Goal: Task Accomplishment & Management: Use online tool/utility

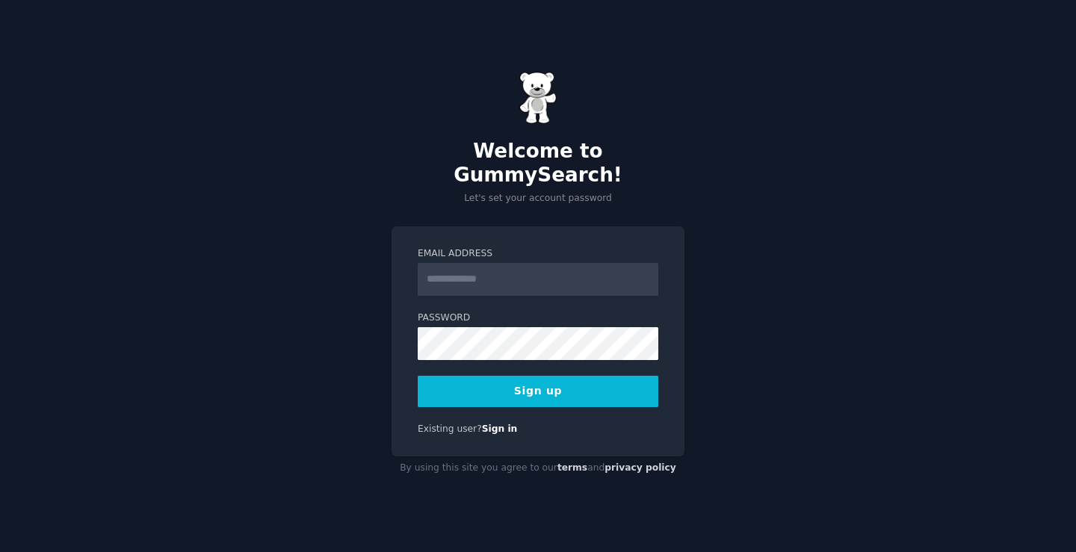
type input "**********"
click at [418, 376] on button "Sign up" at bounding box center [538, 391] width 241 height 31
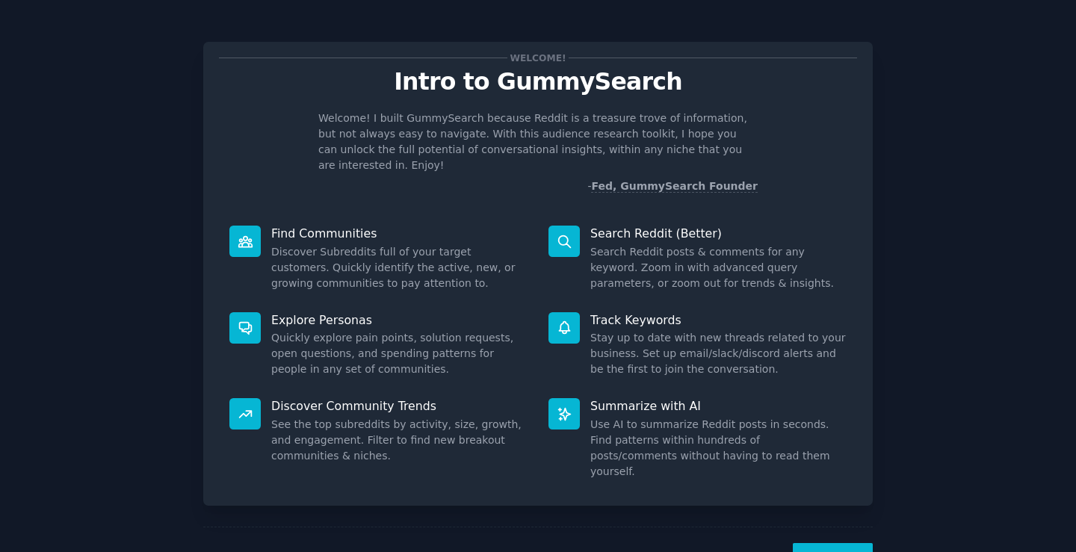
click at [844, 543] on button "Next" at bounding box center [833, 561] width 80 height 37
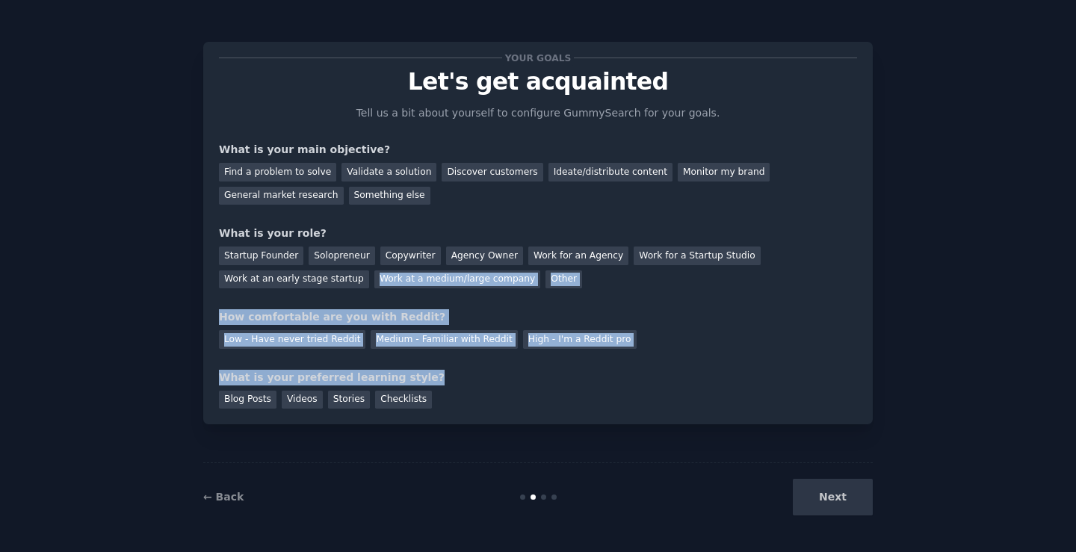
drag, startPoint x: 589, startPoint y: 347, endPoint x: 179, endPoint y: 270, distance: 418.0
click at [182, 270] on div "Your goals Let's get acquainted Tell us a bit about yourself to configure Gummy…" at bounding box center [538, 276] width 1034 height 510
click at [692, 334] on div "Low - Have never tried Reddit Medium - Familiar with Reddit High - I'm a Reddit…" at bounding box center [538, 337] width 638 height 24
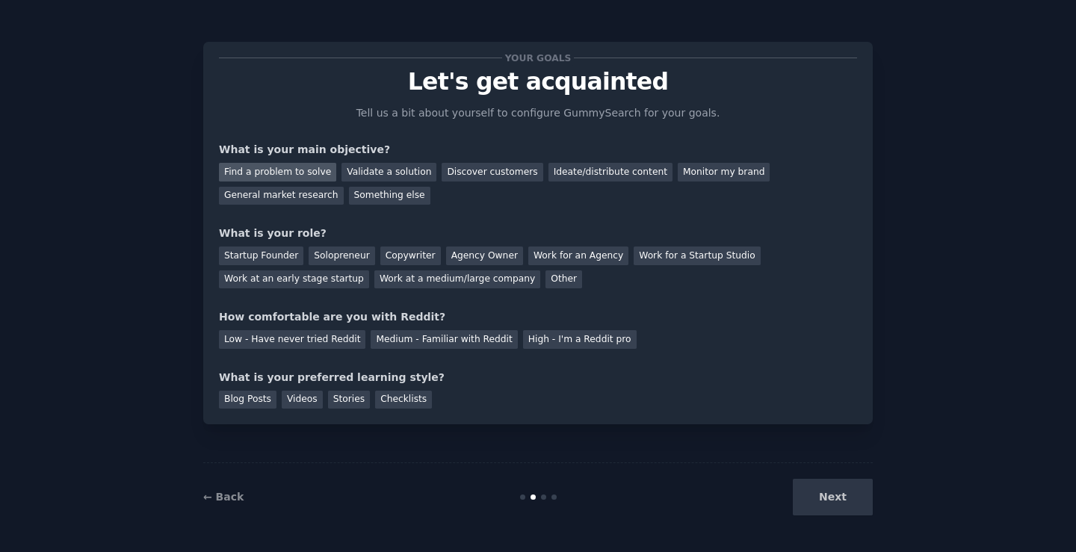
click at [294, 169] on div "Find a problem to solve" at bounding box center [277, 172] width 117 height 19
click at [344, 187] on div "General market research" at bounding box center [281, 196] width 125 height 19
click at [262, 173] on div "Find a problem to solve" at bounding box center [277, 172] width 117 height 19
click at [255, 257] on div "Startup Founder" at bounding box center [261, 256] width 84 height 19
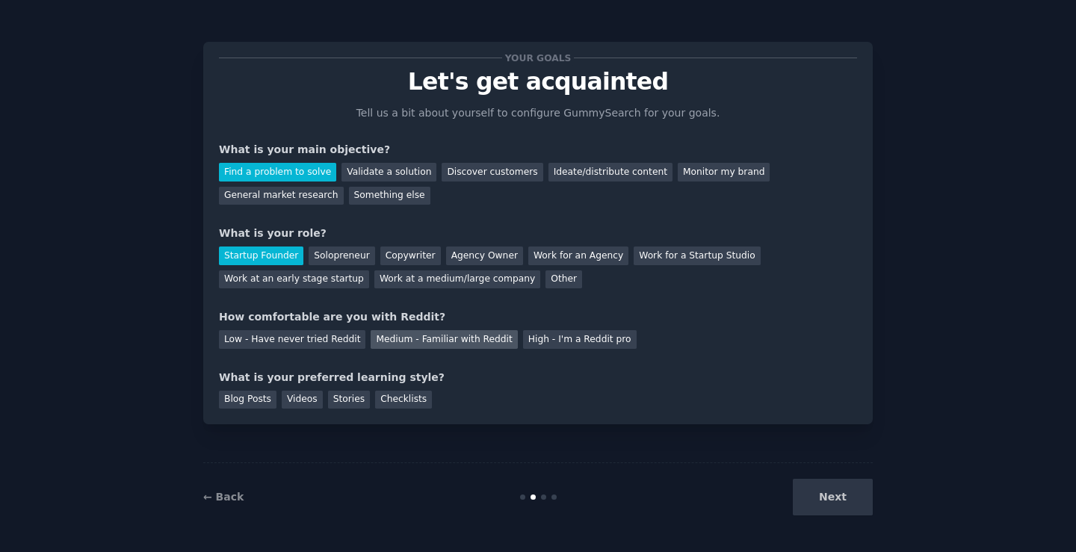
click at [459, 341] on div "Medium - Familiar with Reddit" at bounding box center [444, 339] width 146 height 19
click at [328, 399] on div "Stories" at bounding box center [349, 400] width 42 height 19
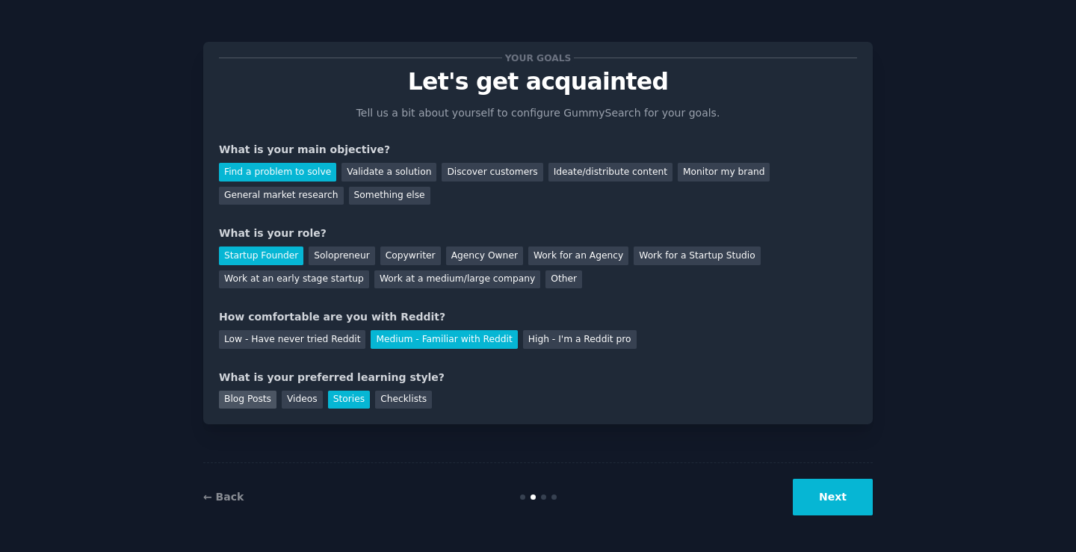
click at [245, 398] on div "Blog Posts" at bounding box center [248, 400] width 58 height 19
click at [335, 397] on div "Stories" at bounding box center [349, 400] width 42 height 19
click at [819, 498] on button "Next" at bounding box center [833, 497] width 80 height 37
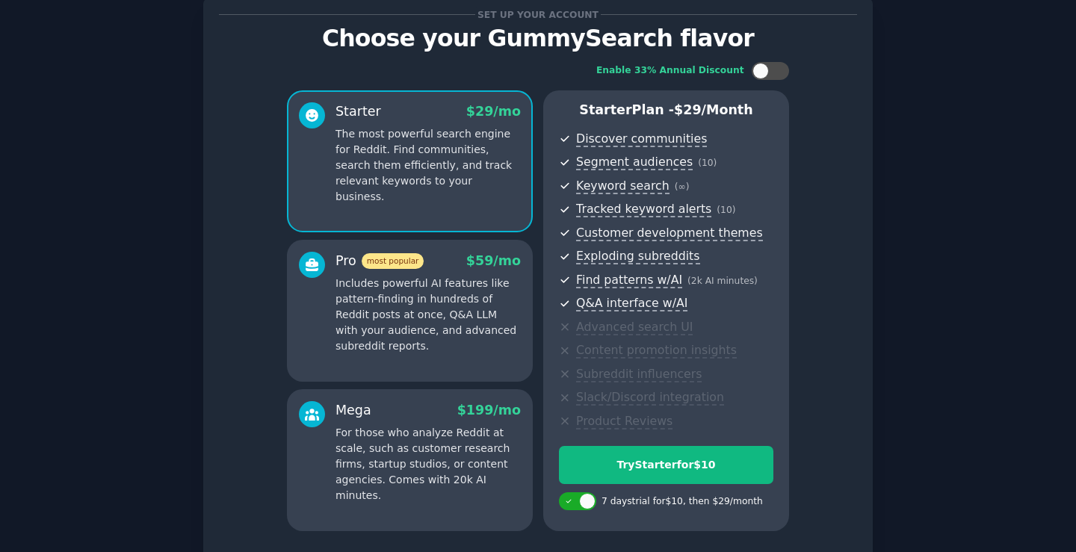
scroll to position [164, 0]
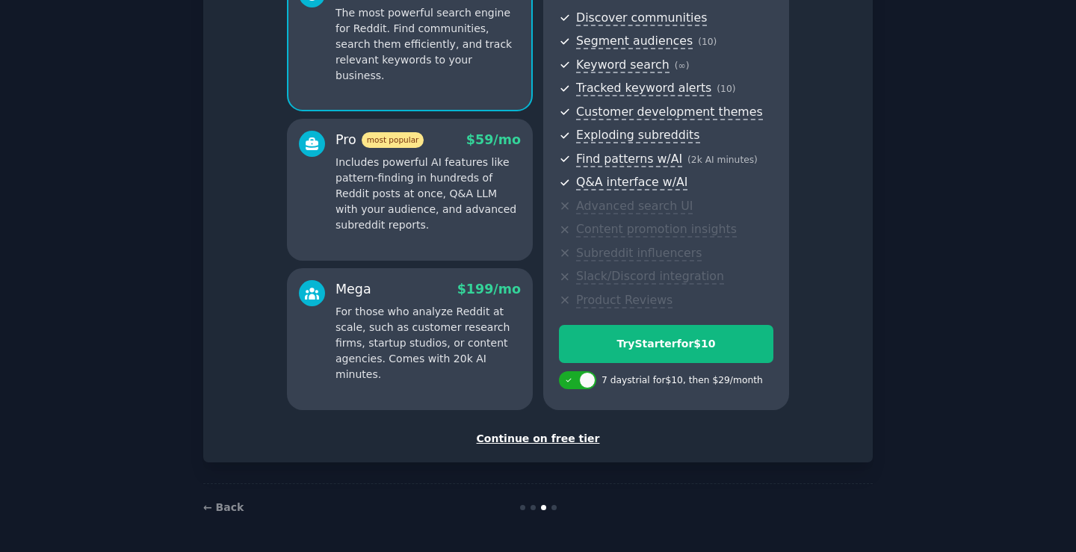
click at [546, 439] on div "Continue on free tier" at bounding box center [538, 439] width 638 height 16
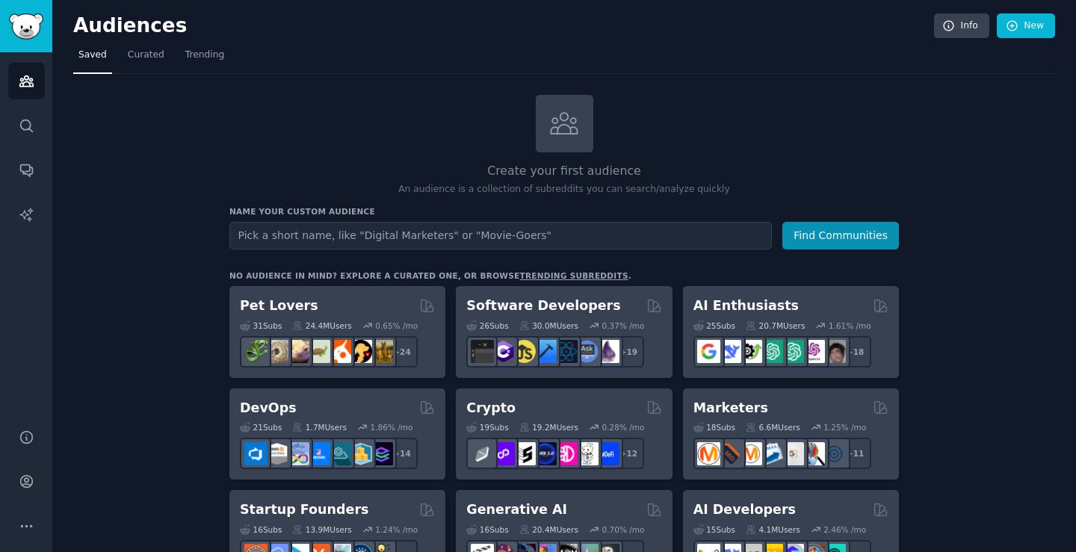
click at [416, 247] on input "text" at bounding box center [500, 236] width 542 height 28
type input "password manager"
click at [782, 222] on button "Find Communities" at bounding box center [840, 236] width 117 height 28
click at [831, 238] on button "Find Communities" at bounding box center [840, 236] width 117 height 28
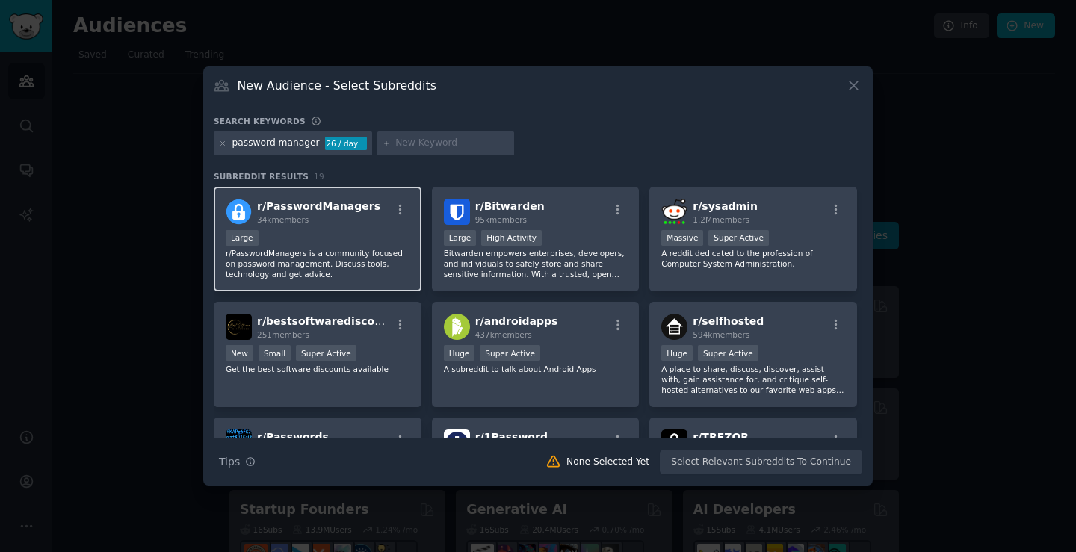
click at [310, 233] on div "10,000 - 100,000 members Large" at bounding box center [318, 239] width 184 height 19
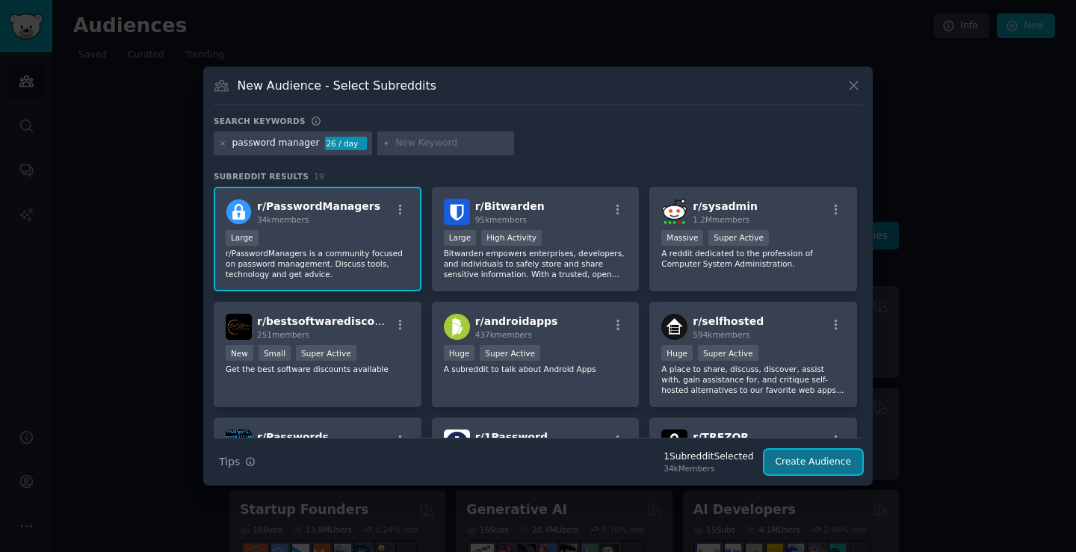
click at [827, 461] on button "Create Audience" at bounding box center [813, 462] width 99 height 25
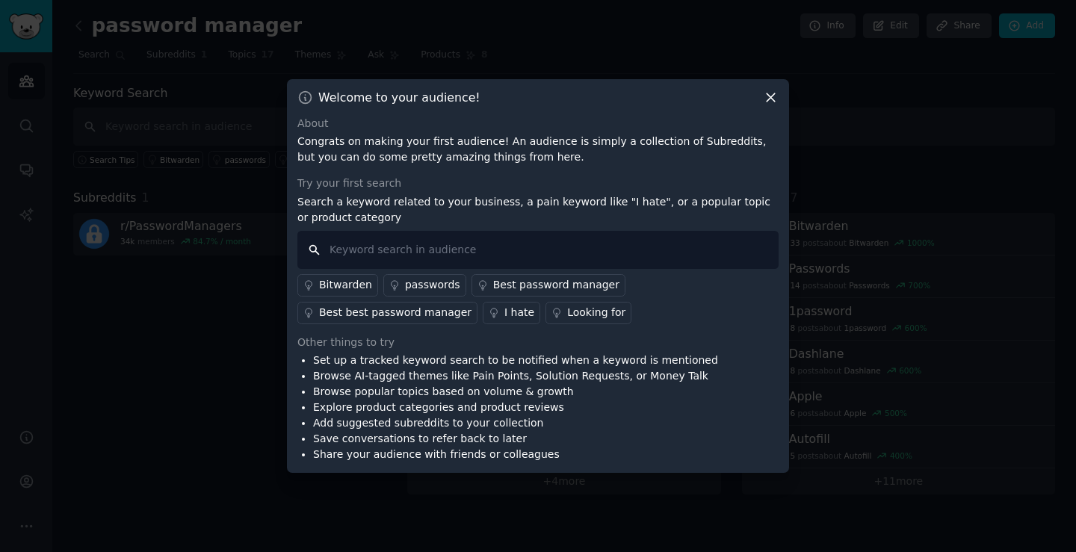
click at [495, 261] on input "text" at bounding box center [537, 250] width 481 height 38
click at [521, 286] on div "Best password manager" at bounding box center [556, 285] width 126 height 16
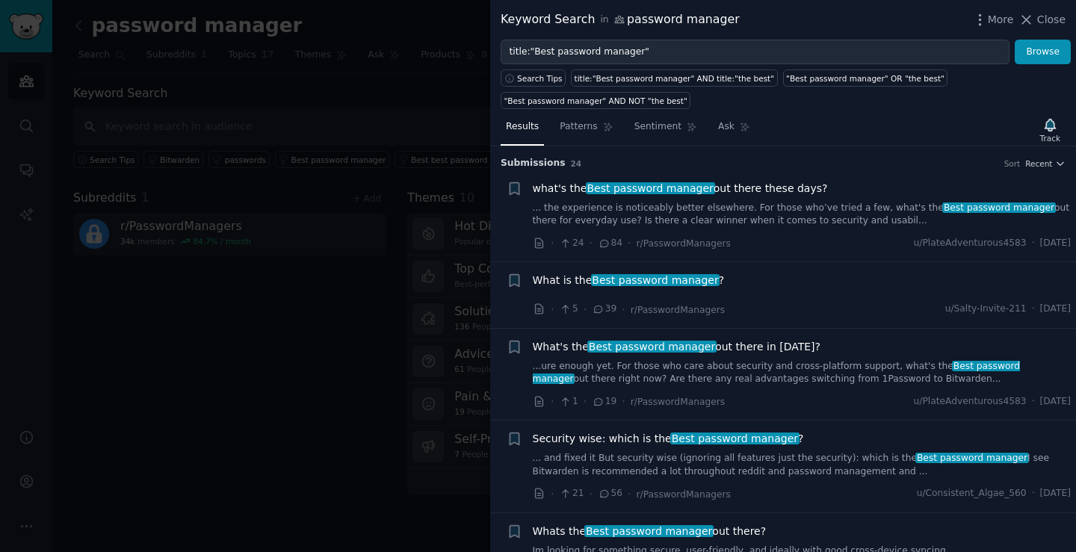
click at [617, 186] on span "Best password manager" at bounding box center [650, 188] width 129 height 12
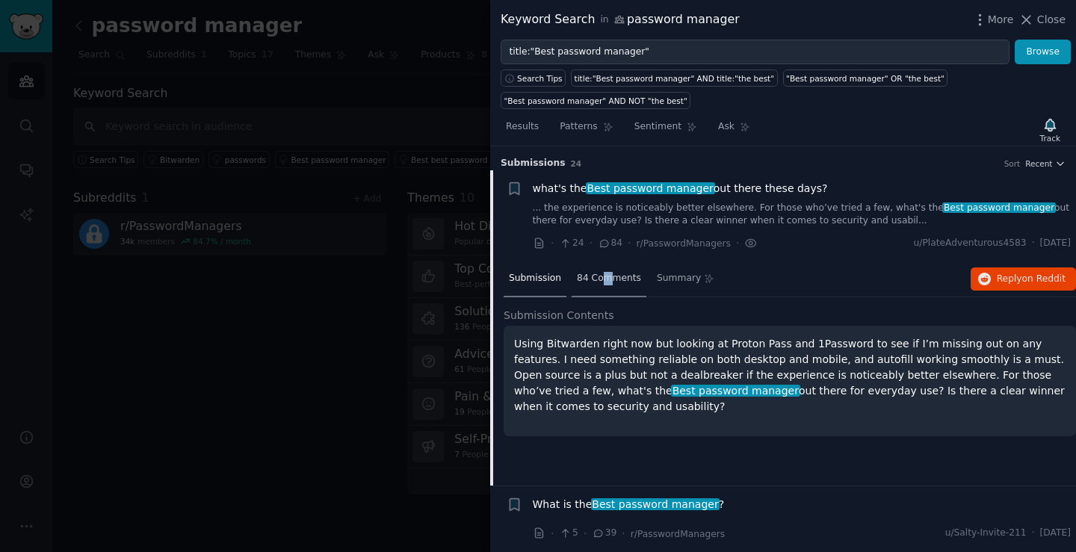
click at [598, 276] on span "84 Comments" at bounding box center [609, 278] width 64 height 13
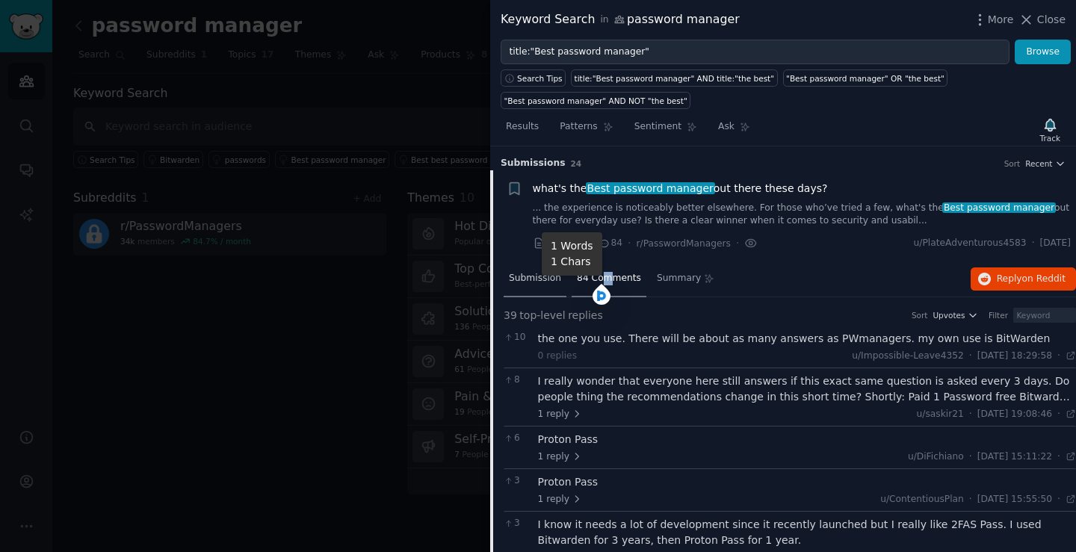
click at [548, 283] on span "Submission" at bounding box center [535, 278] width 52 height 13
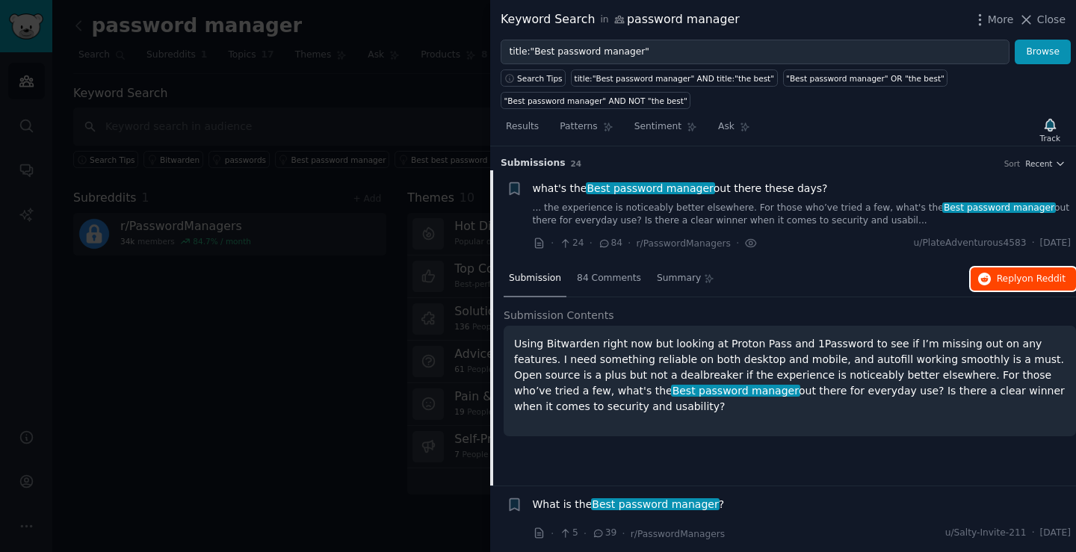
click at [1043, 282] on span "on Reddit" at bounding box center [1043, 278] width 43 height 10
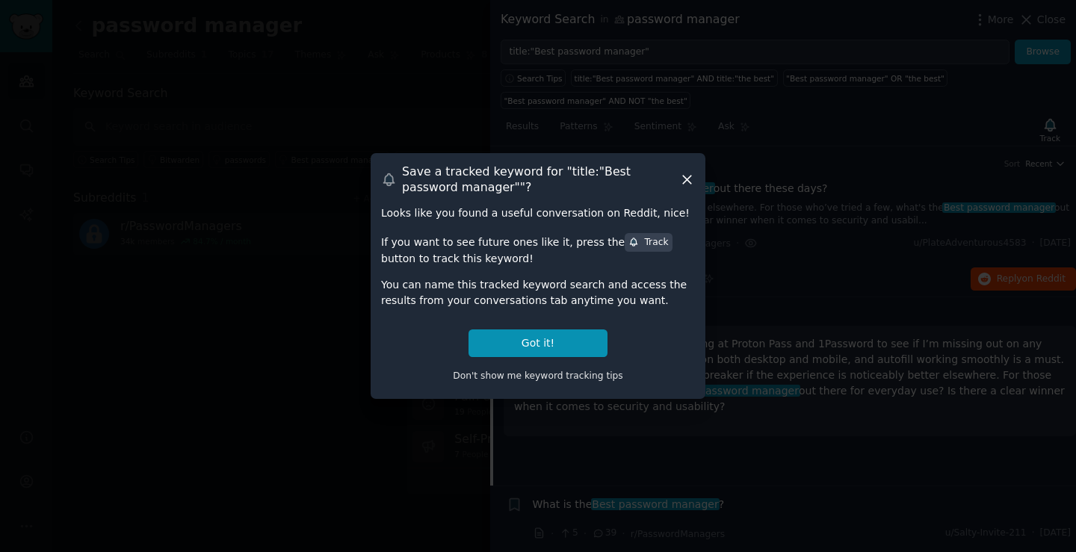
click at [685, 188] on div "Save a tracked keyword for " title:"Best password manager" "?" at bounding box center [538, 179] width 314 height 31
click at [692, 167] on div "Save a tracked keyword for " title:"Best password manager" "?" at bounding box center [538, 179] width 314 height 31
click at [688, 179] on icon at bounding box center [687, 180] width 8 height 8
